Goal: Task Accomplishment & Management: Complete application form

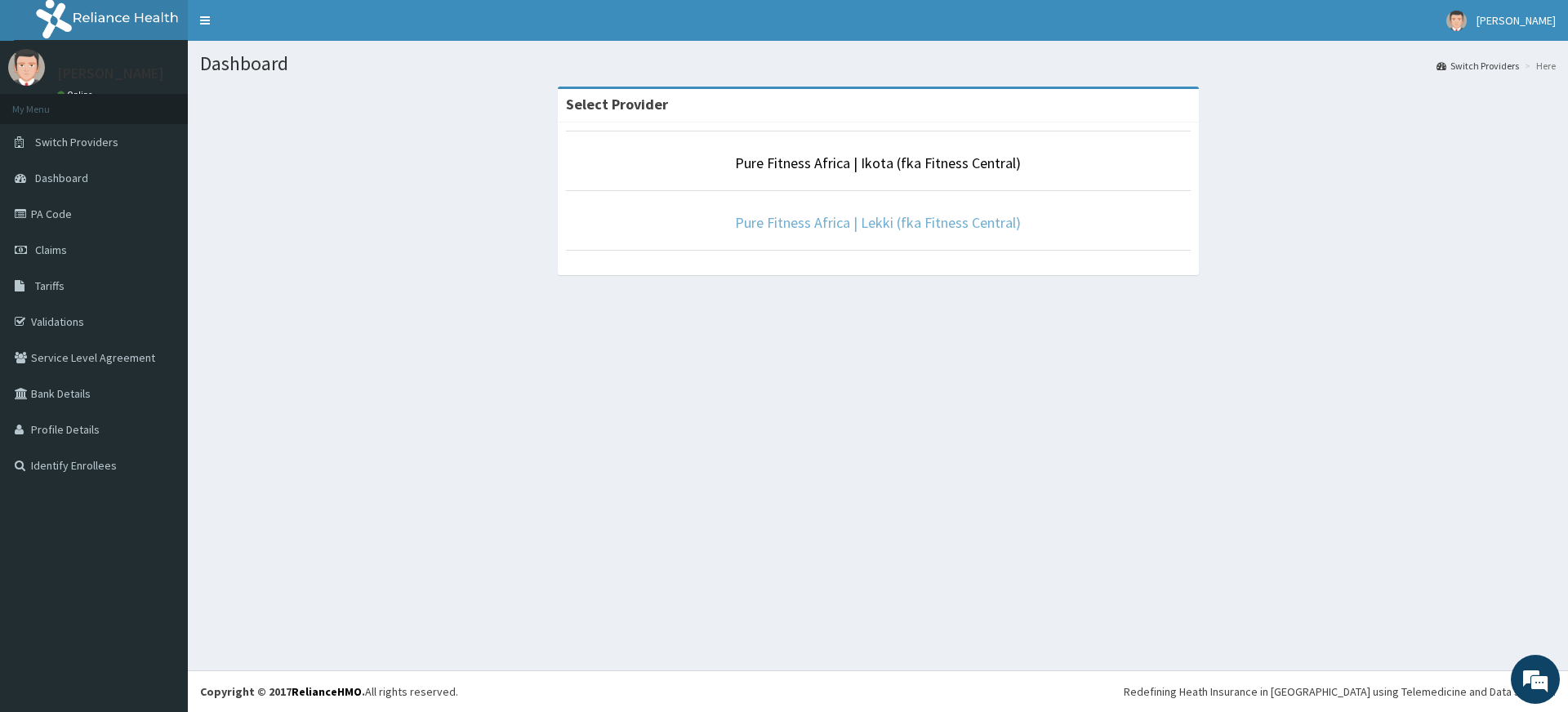
click at [816, 223] on link "Pure Fitness Africa | Lekki (fka Fitness Central)" at bounding box center [878, 223] width 286 height 19
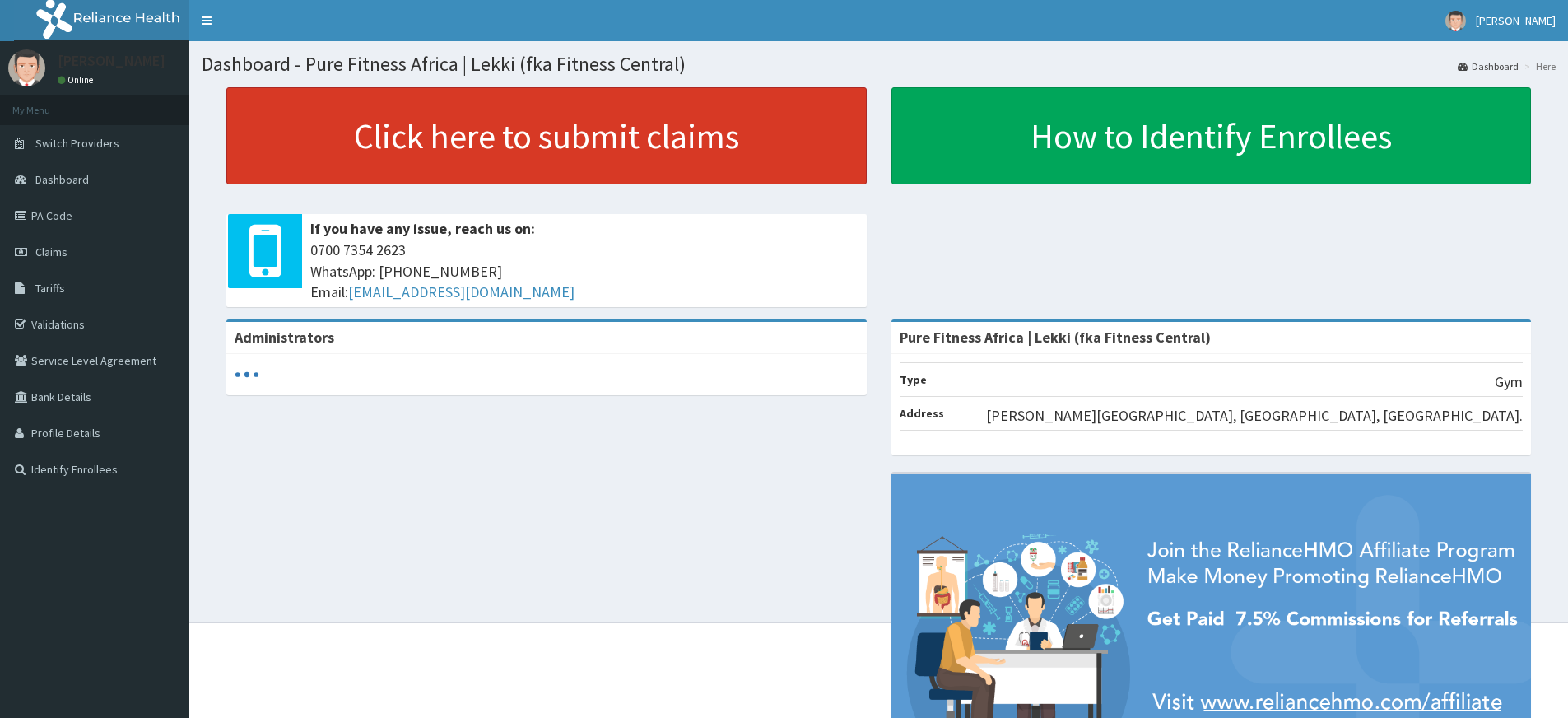
click at [669, 146] on link "Click here to submit claims" at bounding box center [547, 136] width 641 height 97
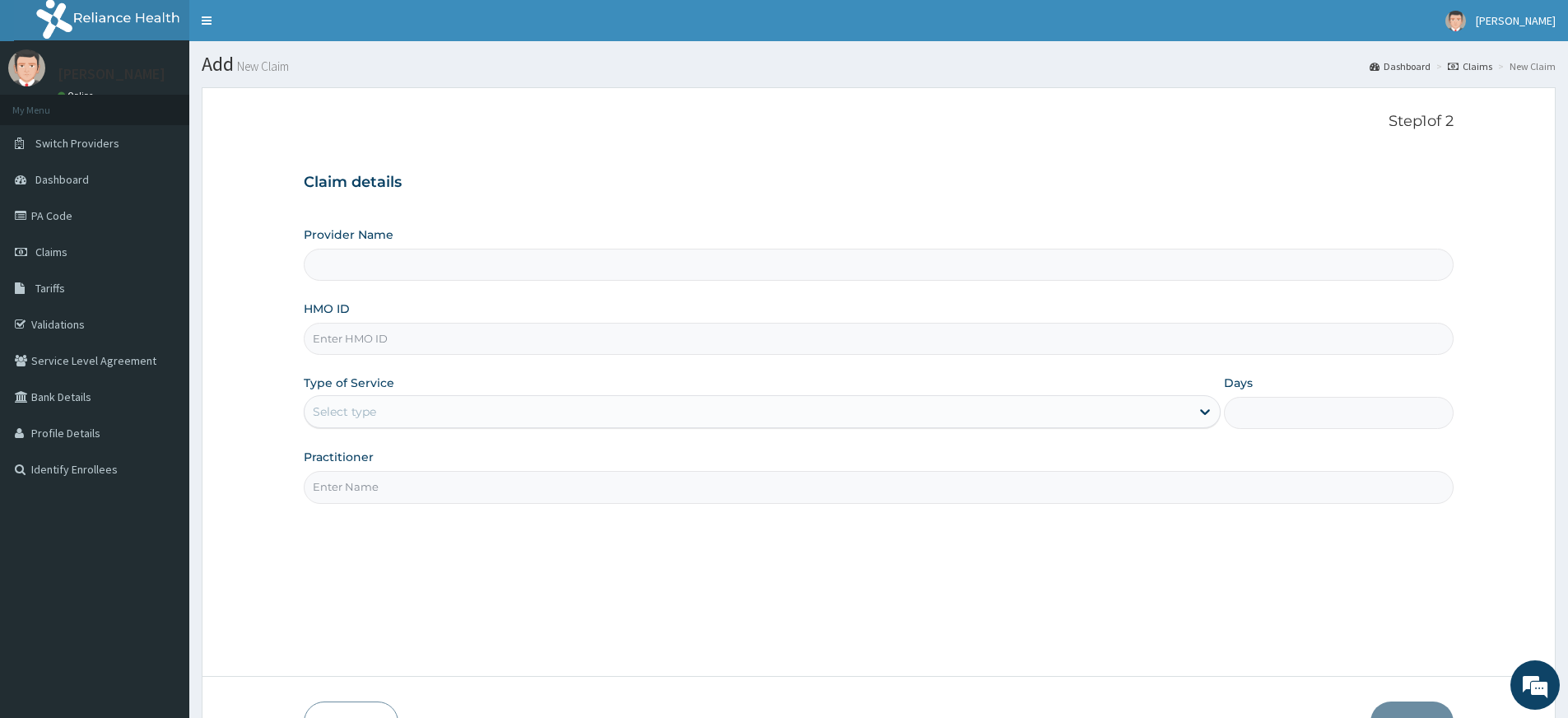
click at [582, 484] on input "Practitioner" at bounding box center [878, 486] width 1150 height 32
type input "pure fitness africa"
type input "Pure Fitness Africa | Lekki (fka Fitness Central)"
type input "1"
click at [488, 352] on input "HMO ID" at bounding box center [878, 338] width 1150 height 32
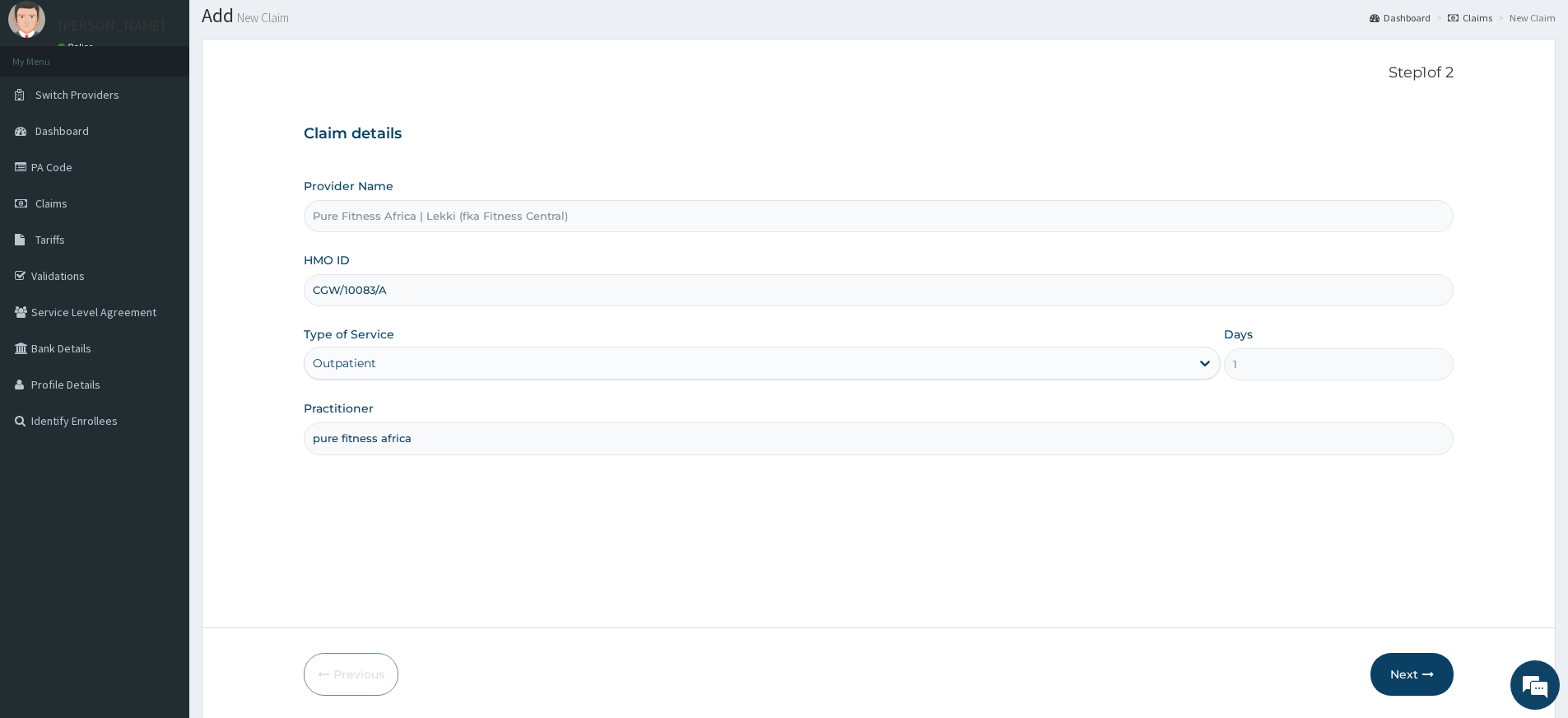
scroll to position [107, 0]
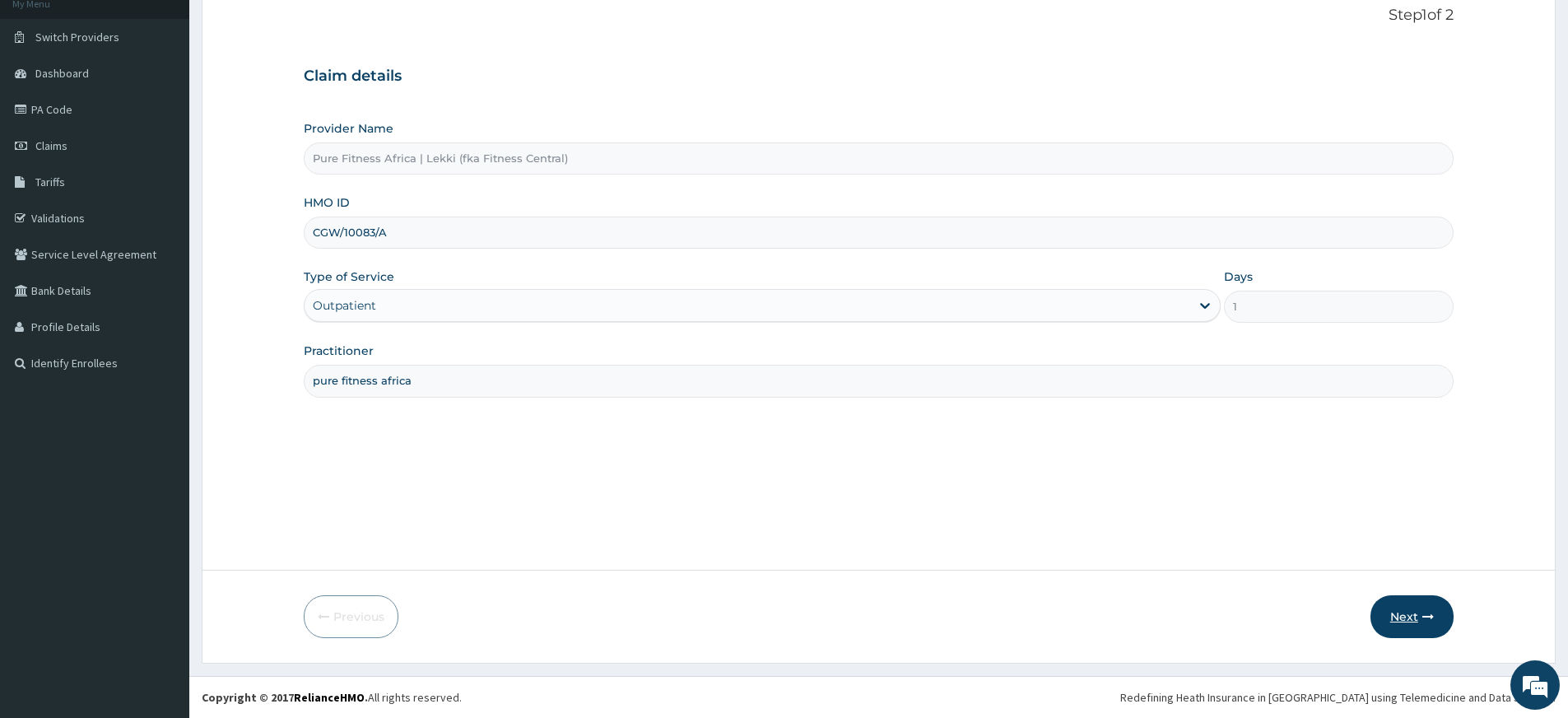
type input "CGW/10083/A"
click at [1406, 616] on button "Next" at bounding box center [1412, 616] width 83 height 43
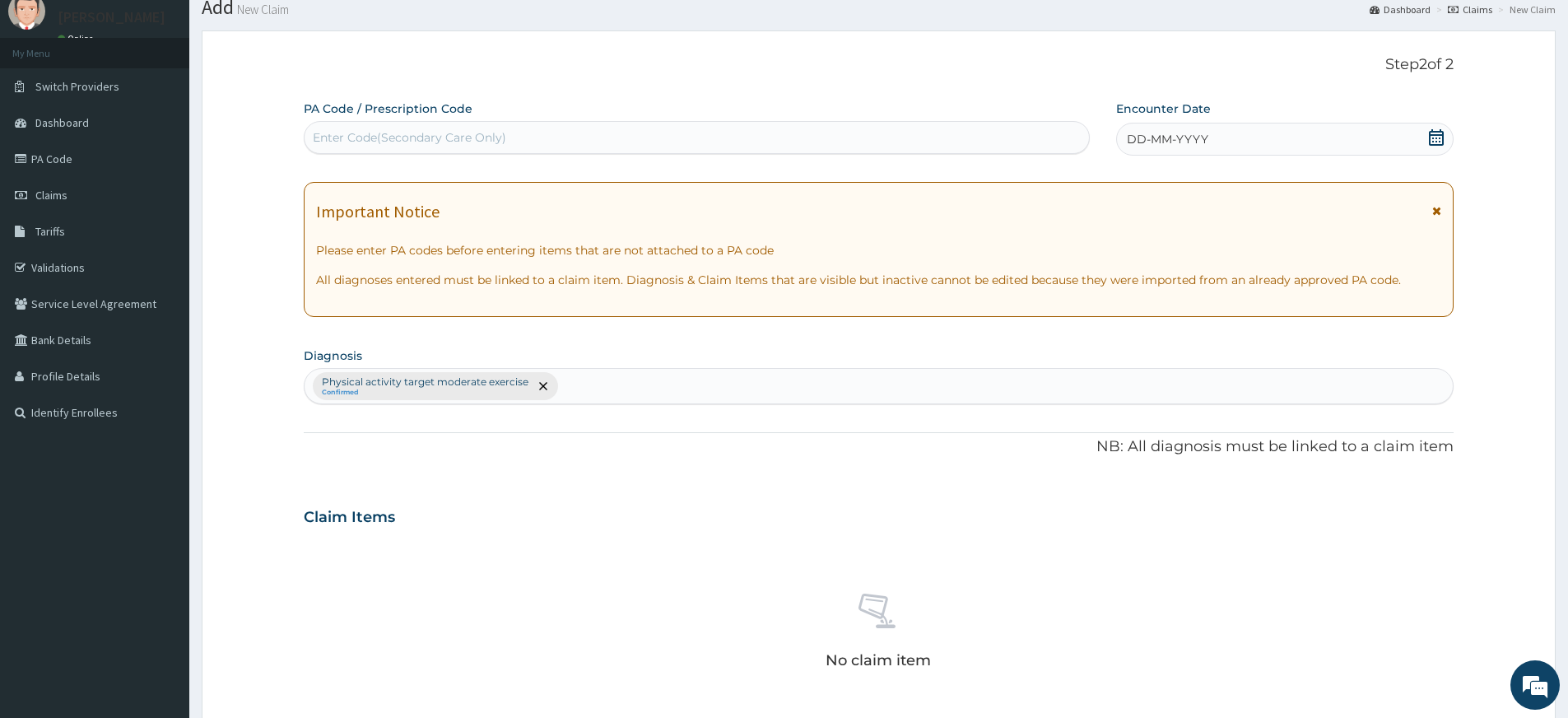
scroll to position [0, 0]
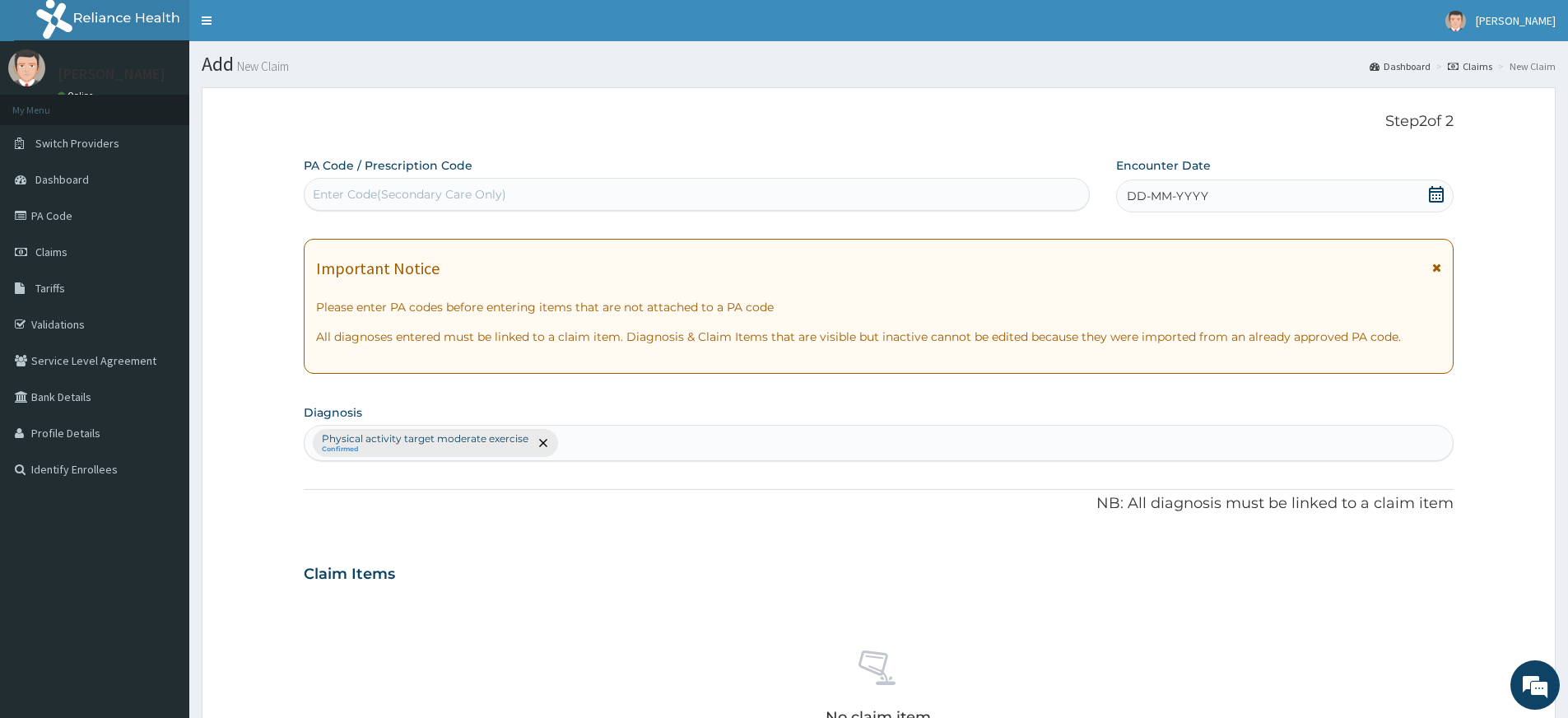
click at [870, 191] on div "Enter Code(Secondary Care Only)" at bounding box center [697, 194] width 785 height 26
type input "PA/18F1BE"
click at [1441, 194] on icon at bounding box center [1436, 194] width 16 height 16
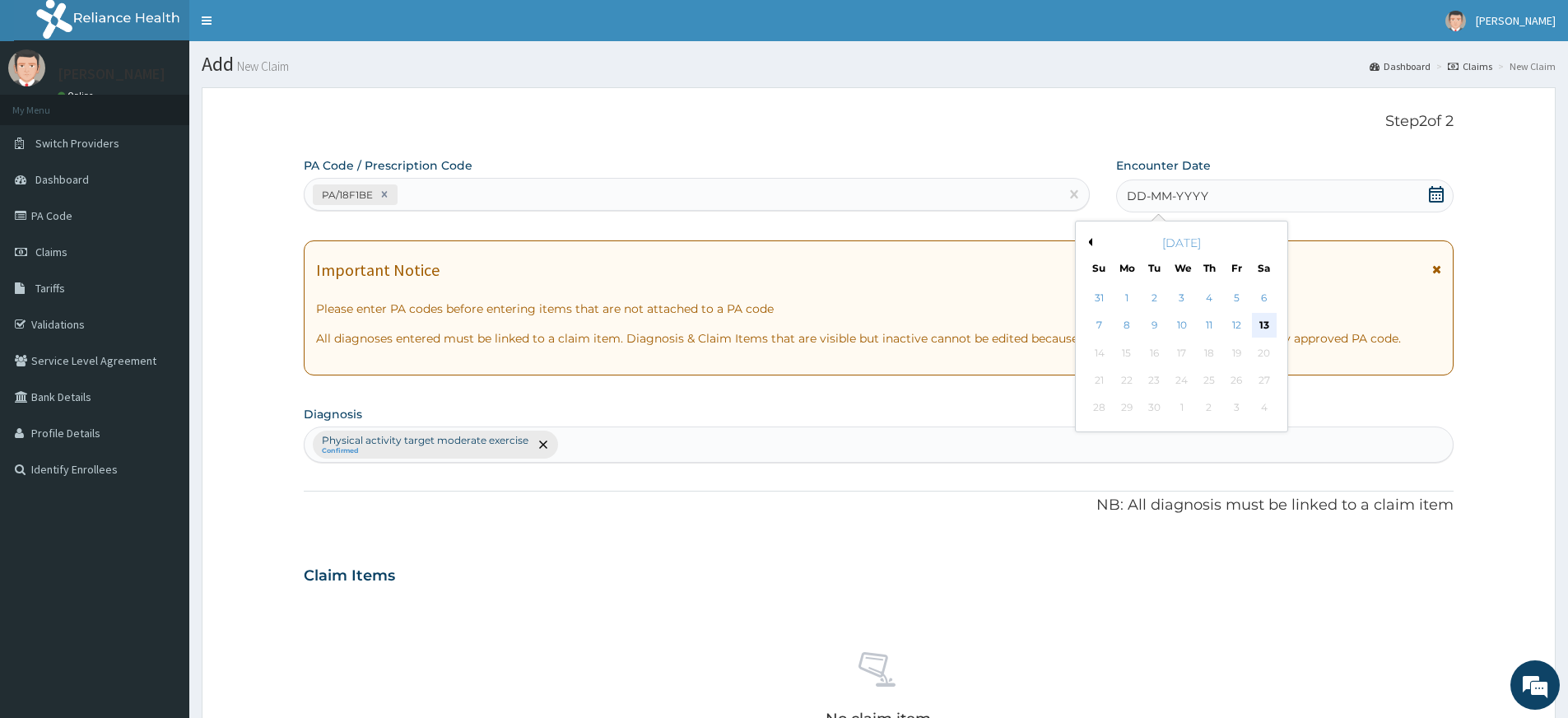
click at [1253, 326] on div "13" at bounding box center [1264, 326] width 24 height 24
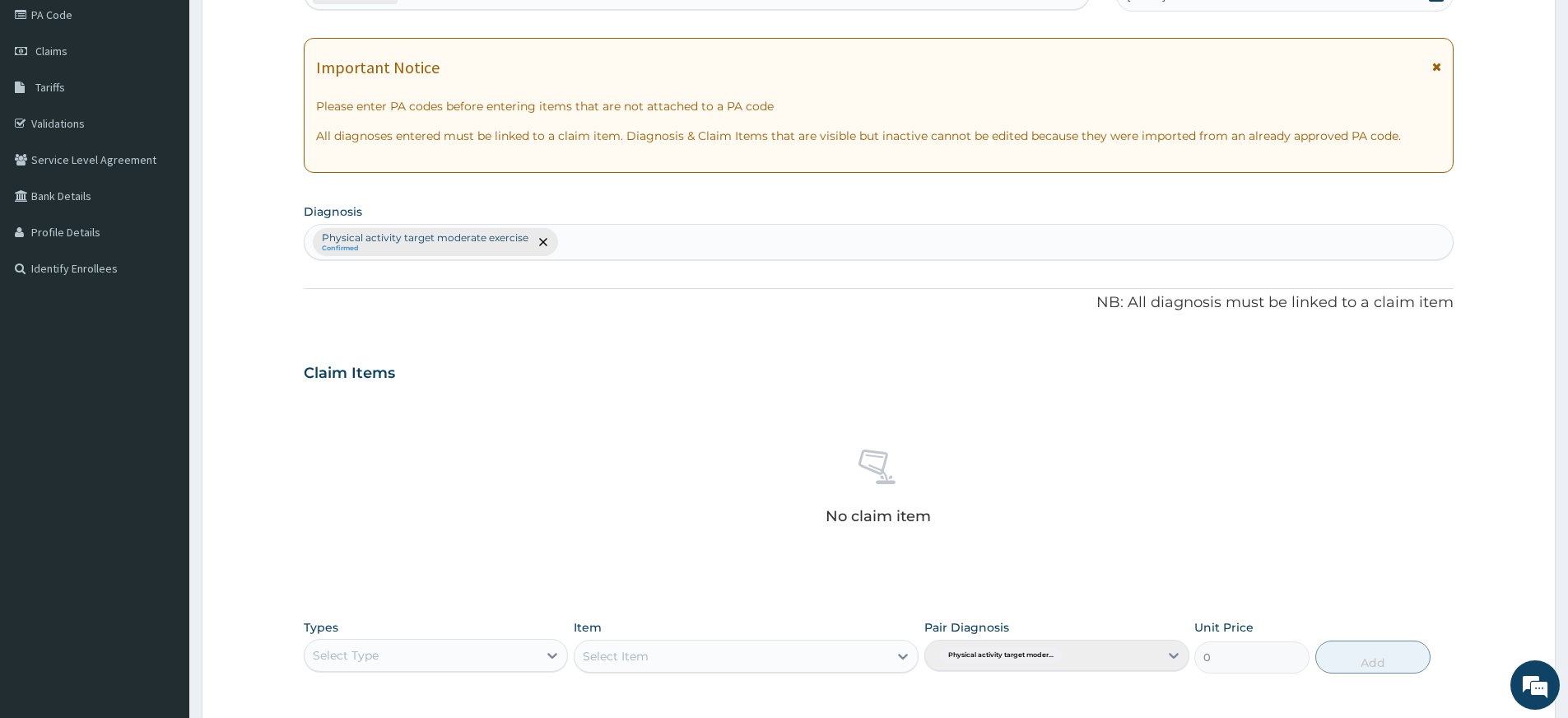
scroll to position [453, 0]
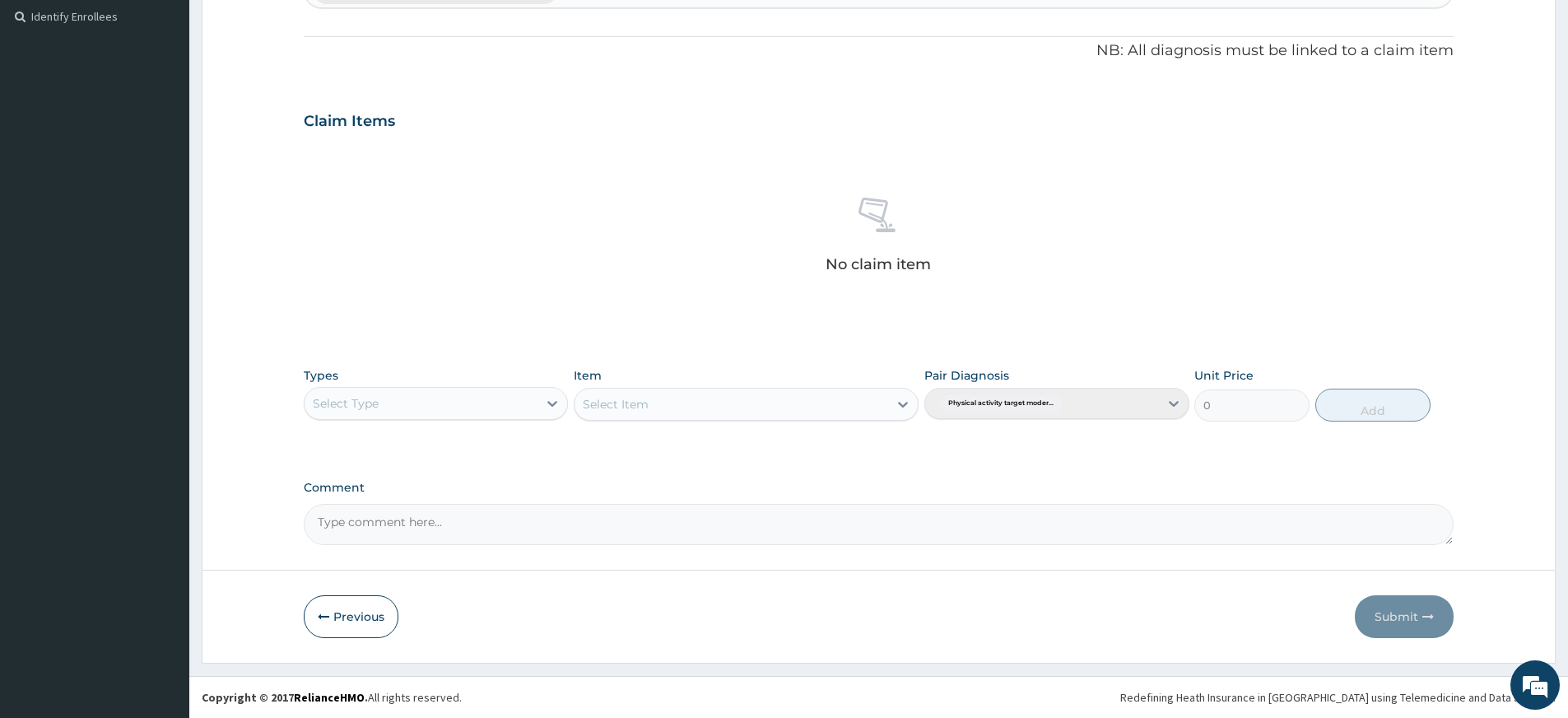
click at [495, 409] on div "Select Type" at bounding box center [421, 403] width 233 height 26
click at [524, 653] on div "Gym" at bounding box center [435, 655] width 265 height 30
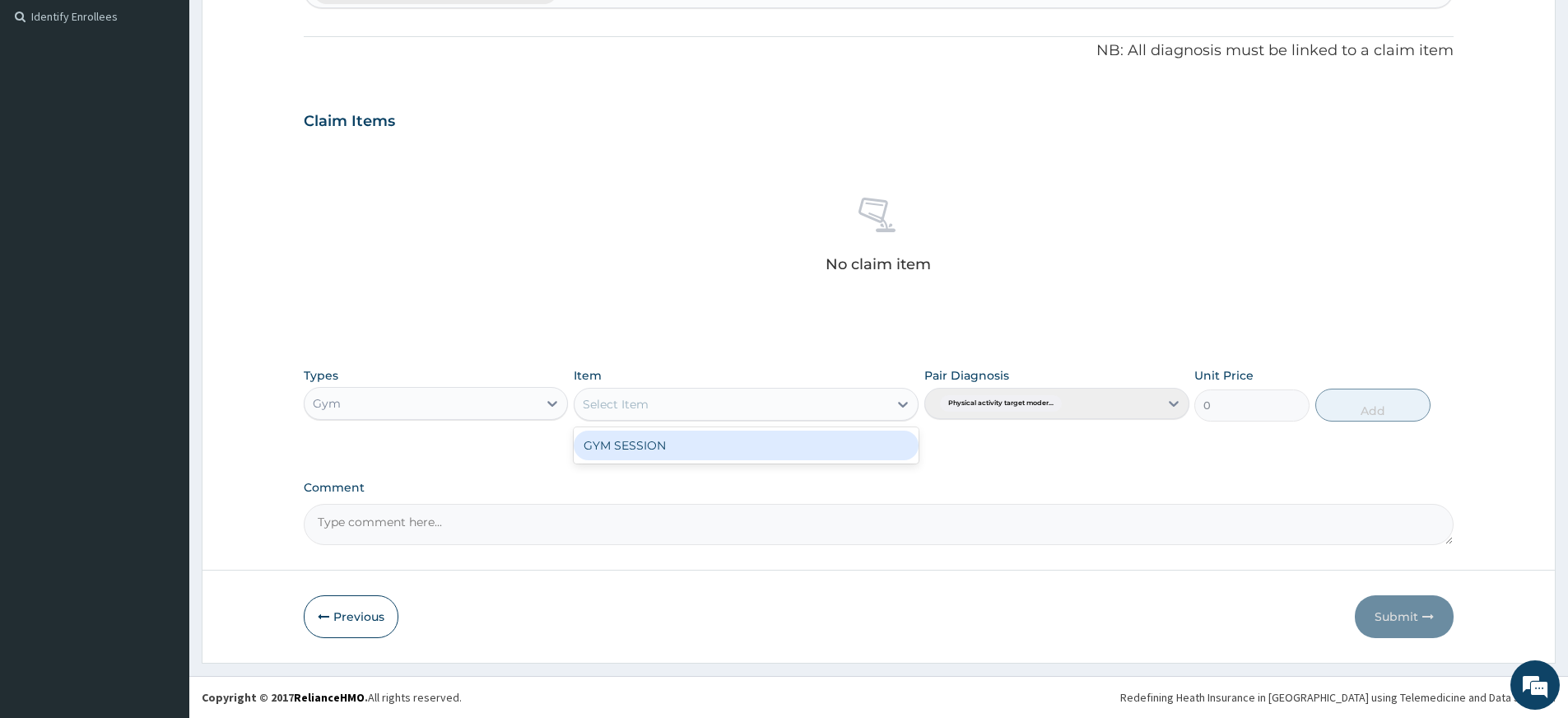
click at [704, 400] on div "Select Item" at bounding box center [732, 403] width 314 height 26
click at [703, 444] on div "GYM SESSION" at bounding box center [746, 445] width 345 height 30
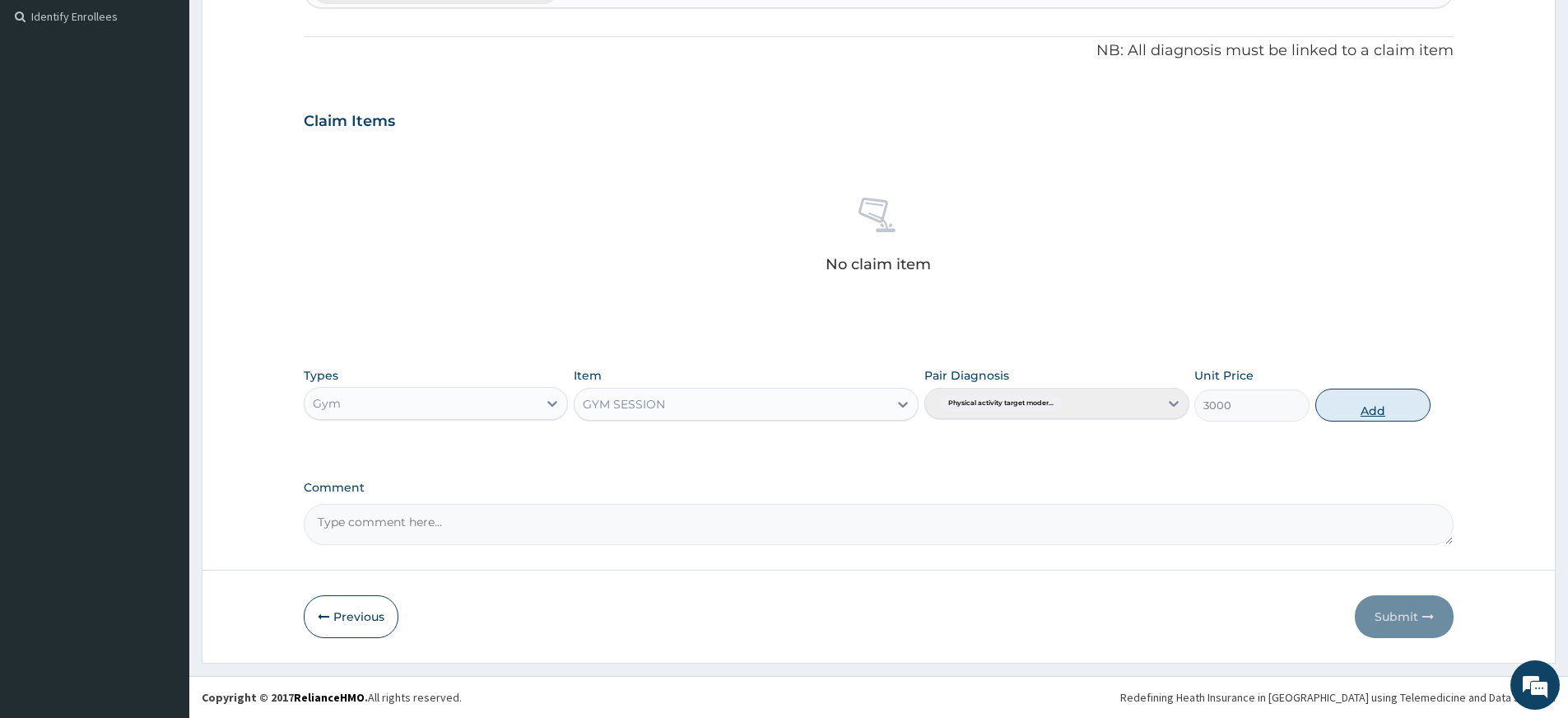
click at [1394, 419] on button "Add" at bounding box center [1372, 405] width 115 height 33
type input "0"
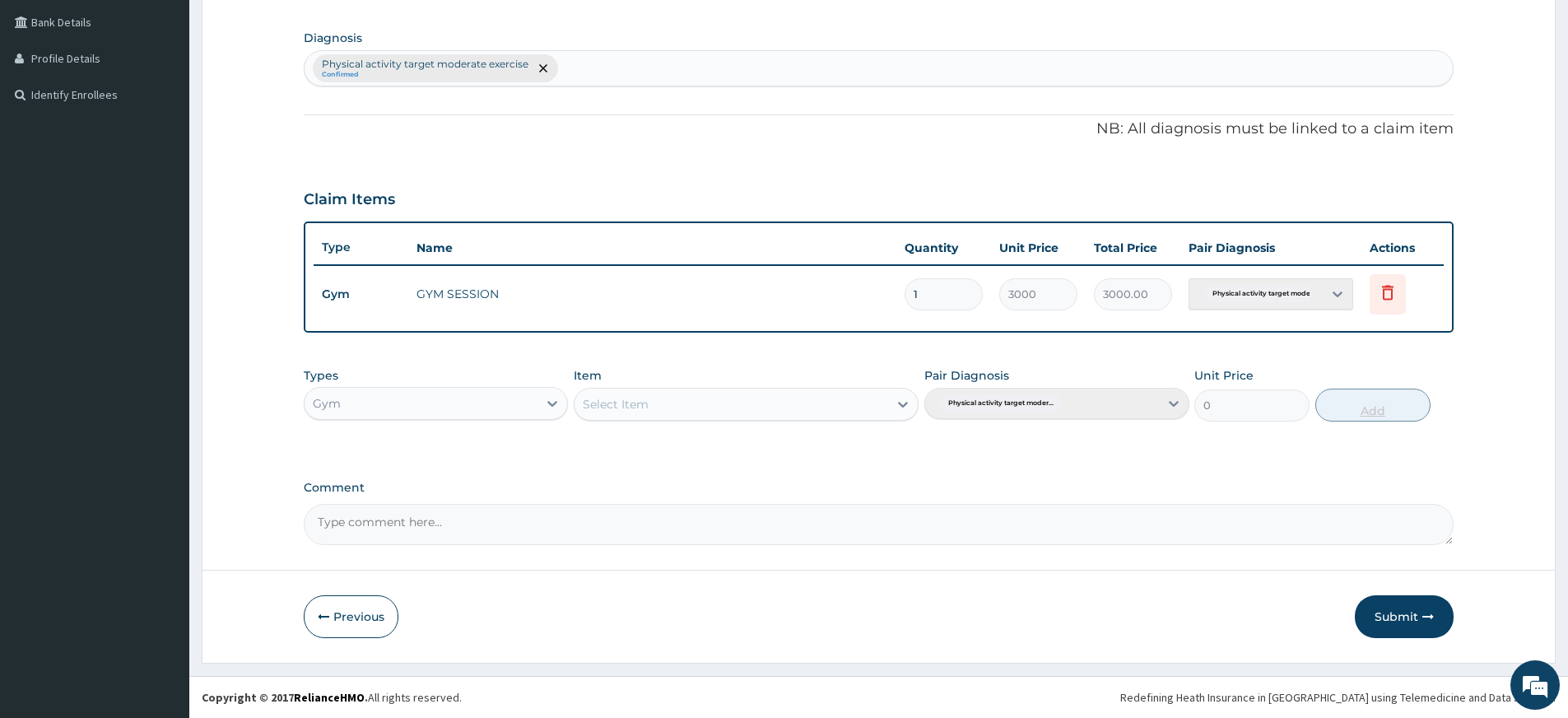
scroll to position [375, 0]
click at [1390, 620] on button "Submit" at bounding box center [1404, 616] width 99 height 43
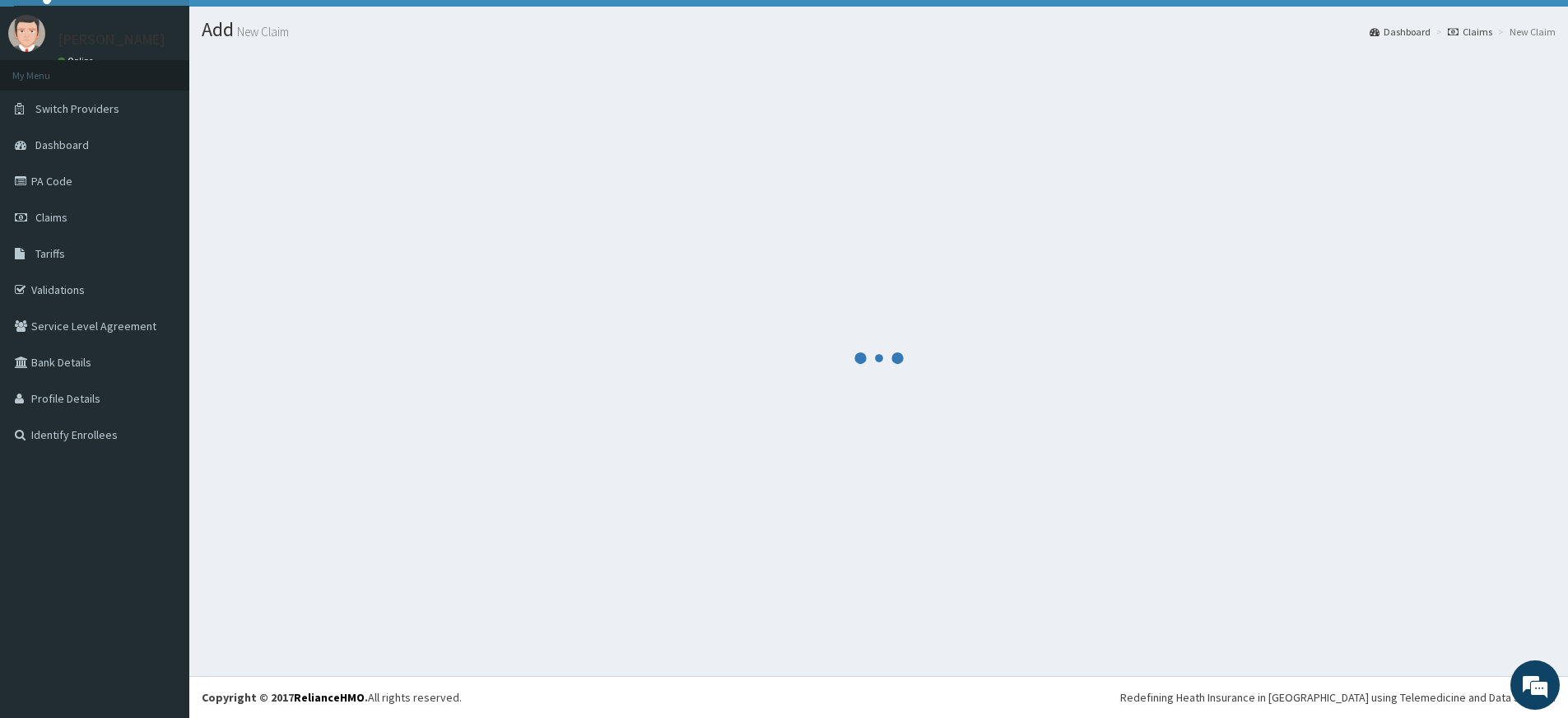
scroll to position [35, 0]
